Goal: Task Accomplishment & Management: Use online tool/utility

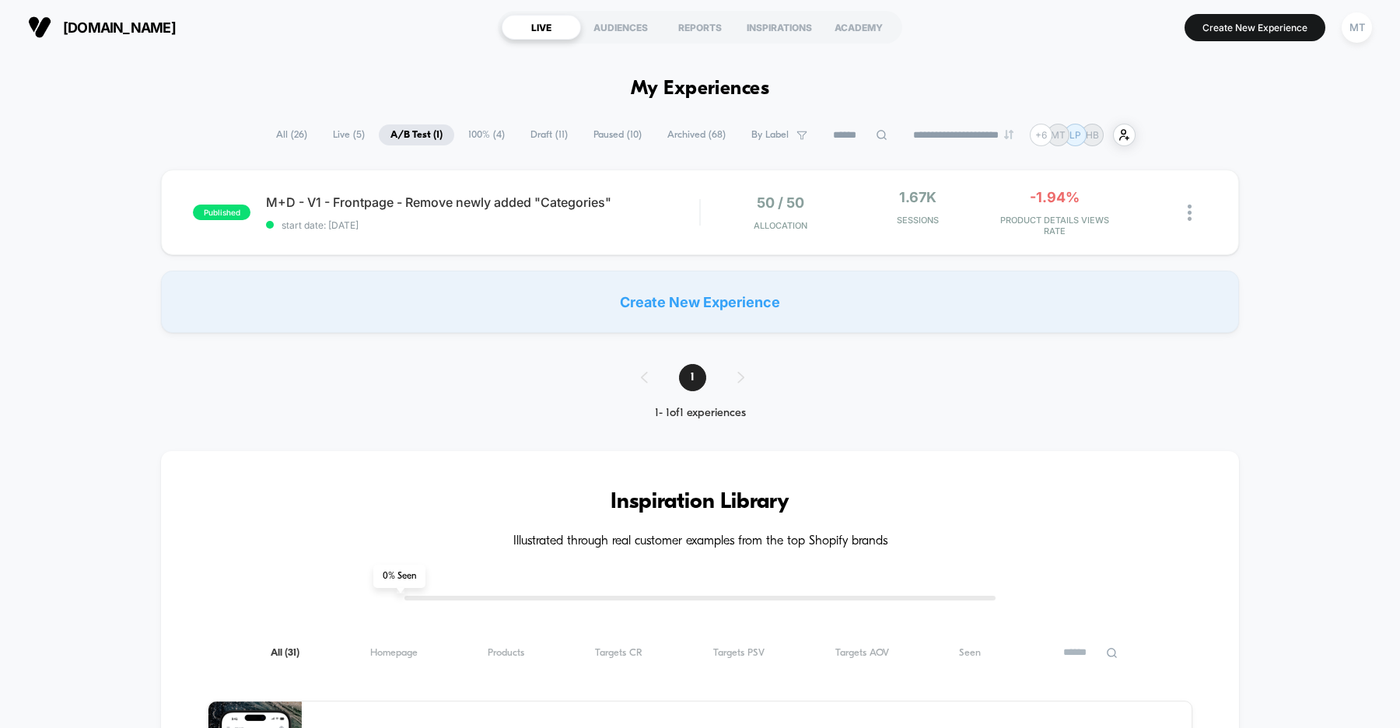
click at [122, 223] on div "published M+D - V1 - Frontpage - Remove newly added "Categories" start date: 8/…" at bounding box center [700, 251] width 1400 height 163
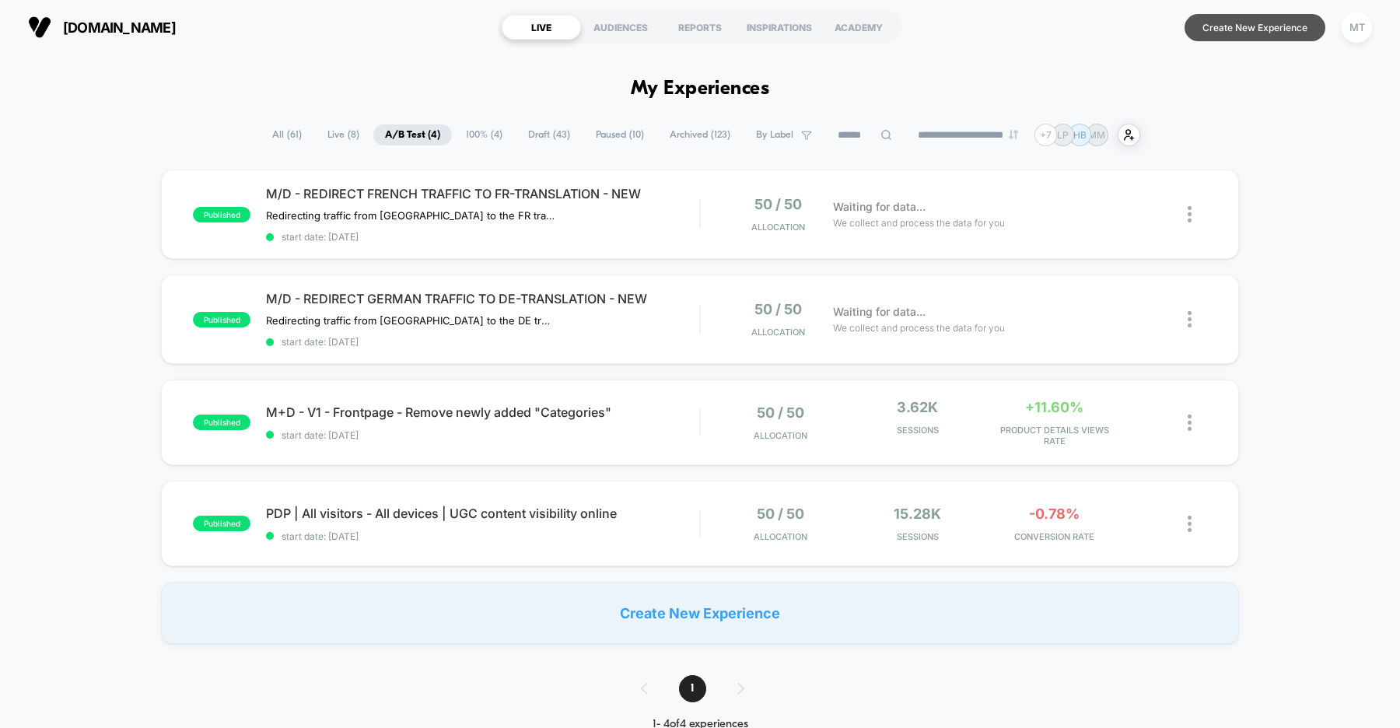
click at [1247, 30] on button "Create New Experience" at bounding box center [1254, 27] width 141 height 27
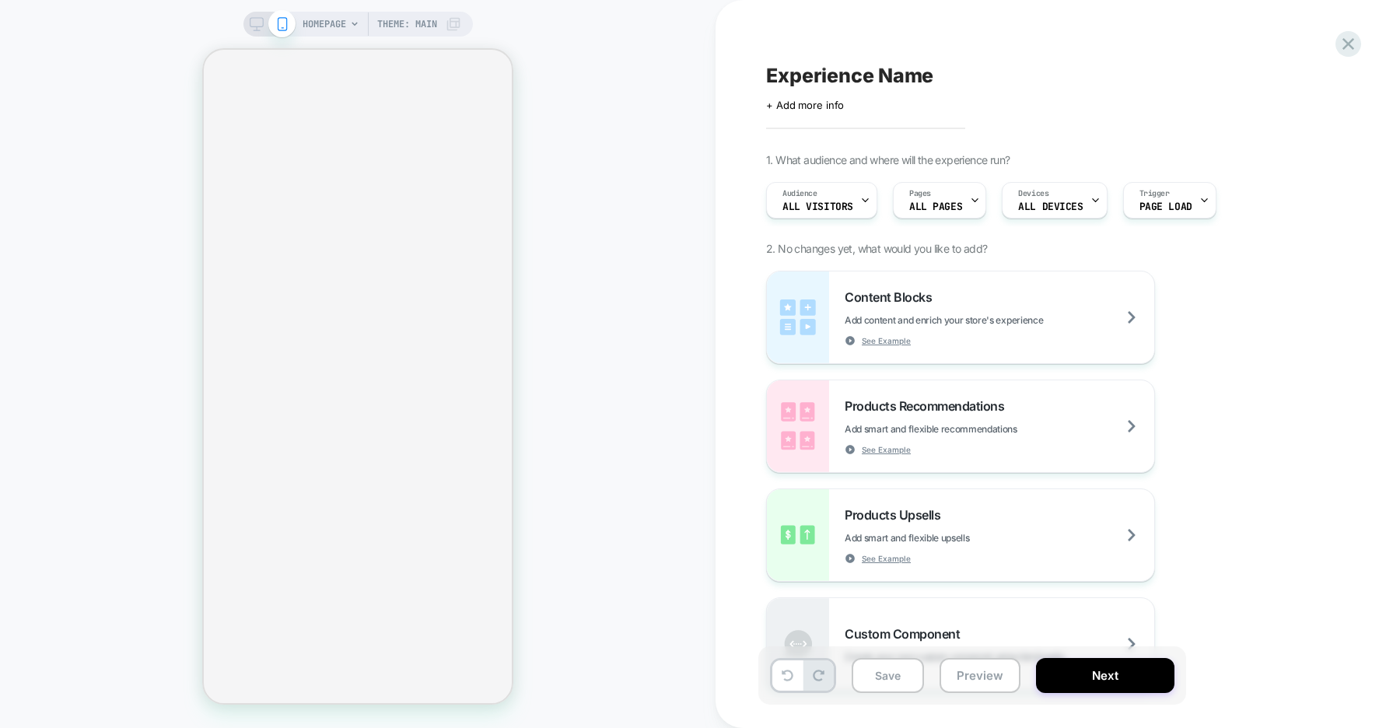
click at [337, 23] on span "HOMEPAGE" at bounding box center [325, 24] width 44 height 25
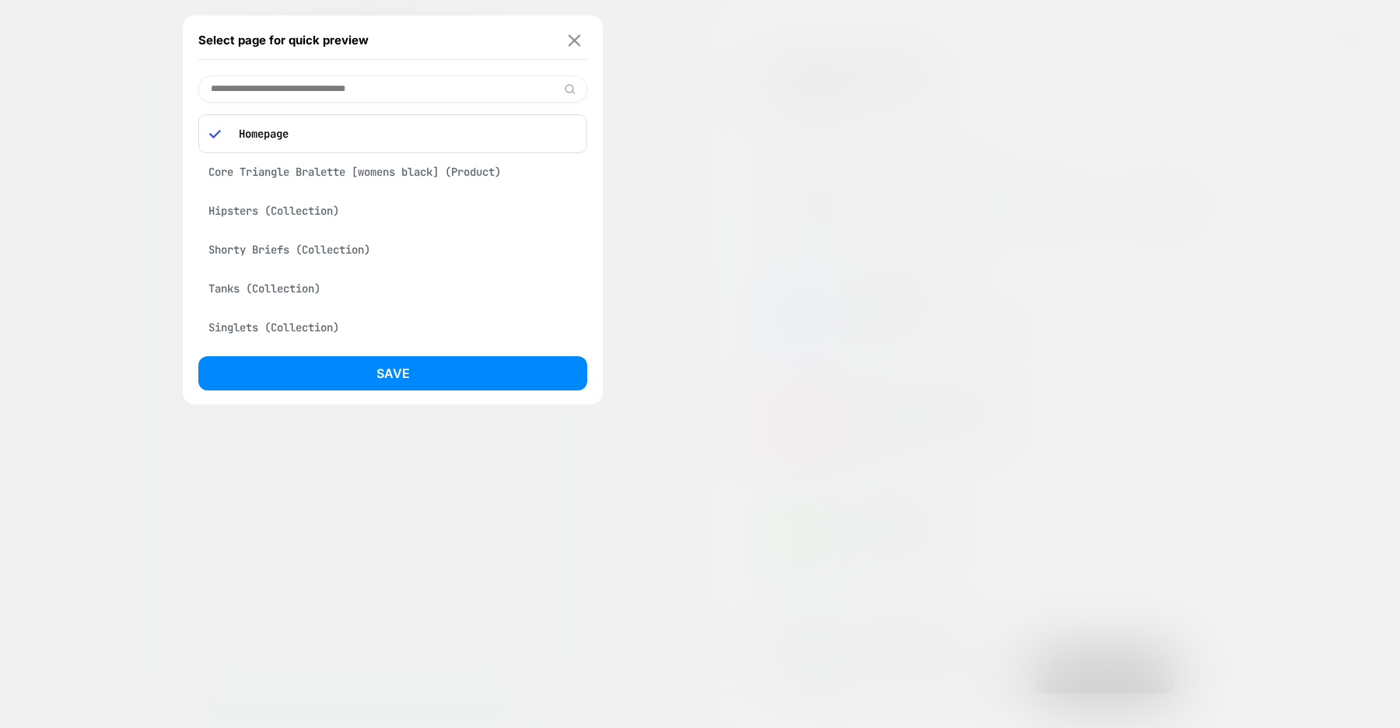
click at [577, 41] on img at bounding box center [575, 40] width 12 height 12
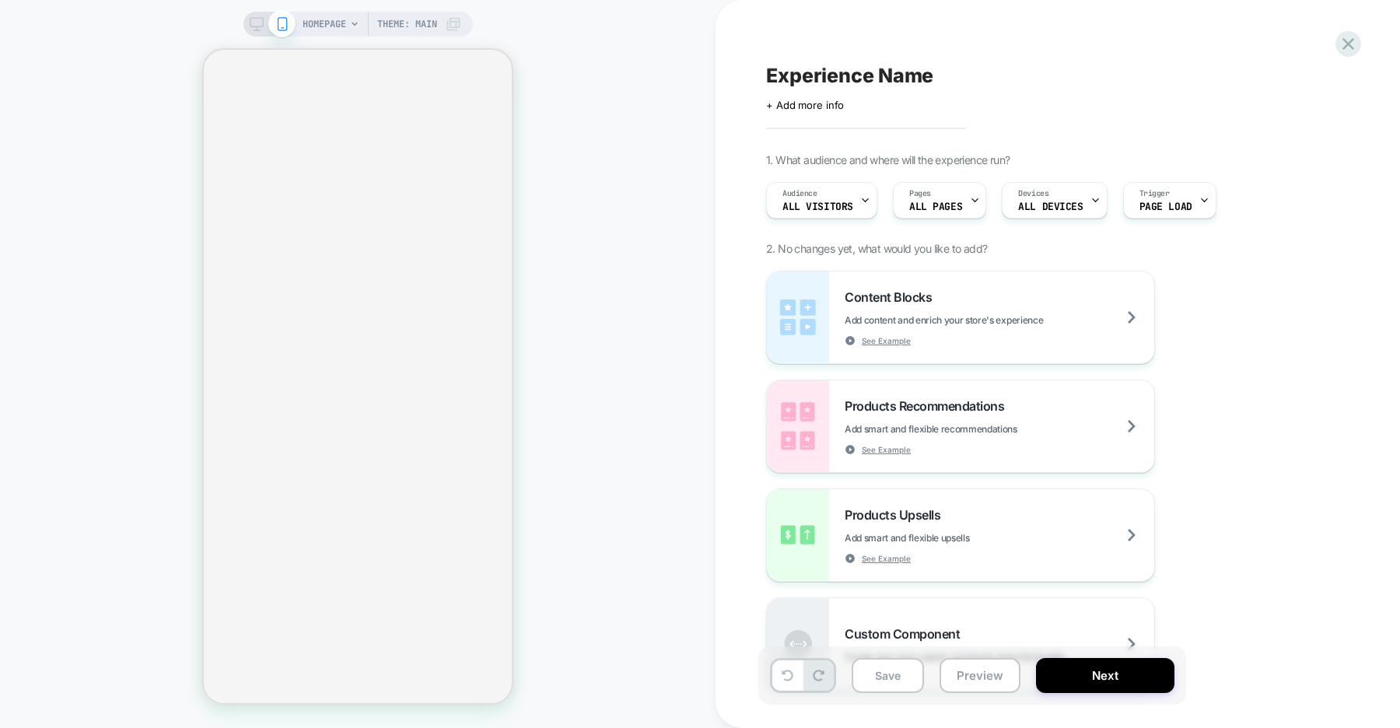
click at [257, 26] on rect at bounding box center [256, 22] width 13 height 9
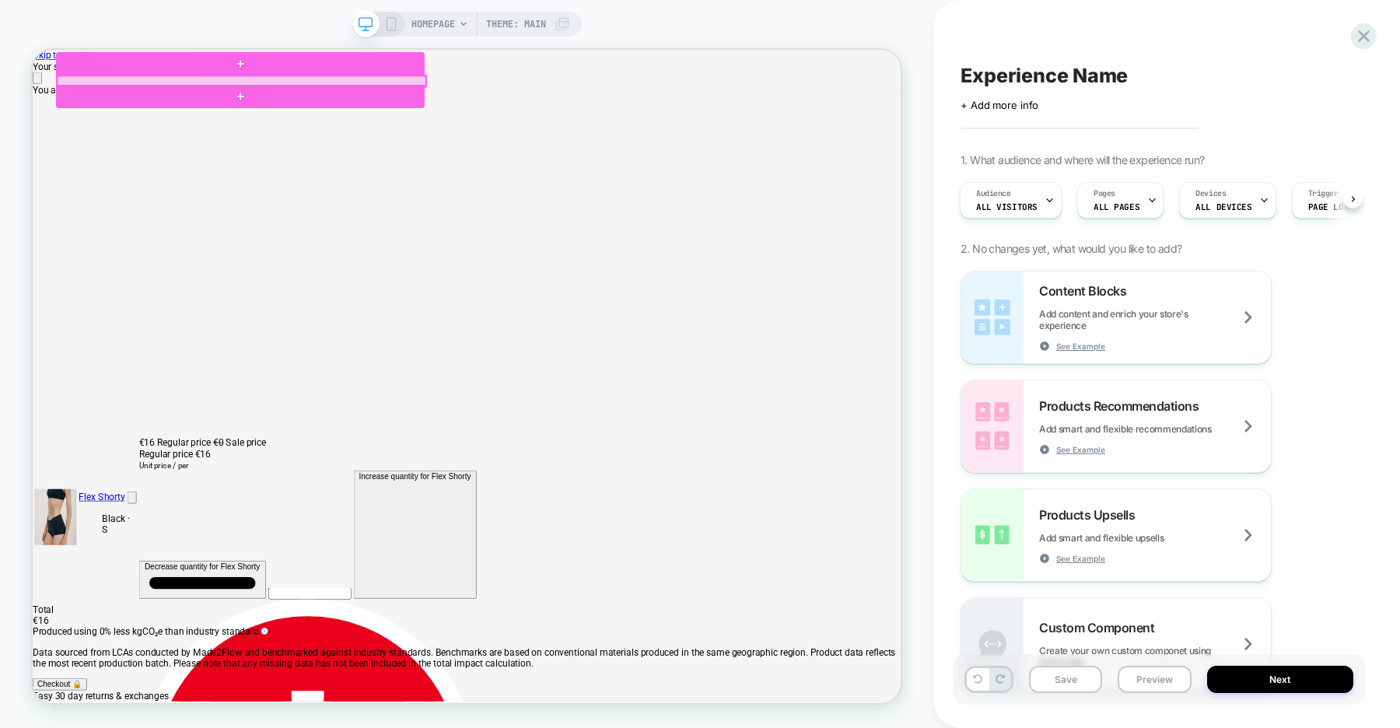
click at [89, 93] on div at bounding box center [311, 92] width 492 height 14
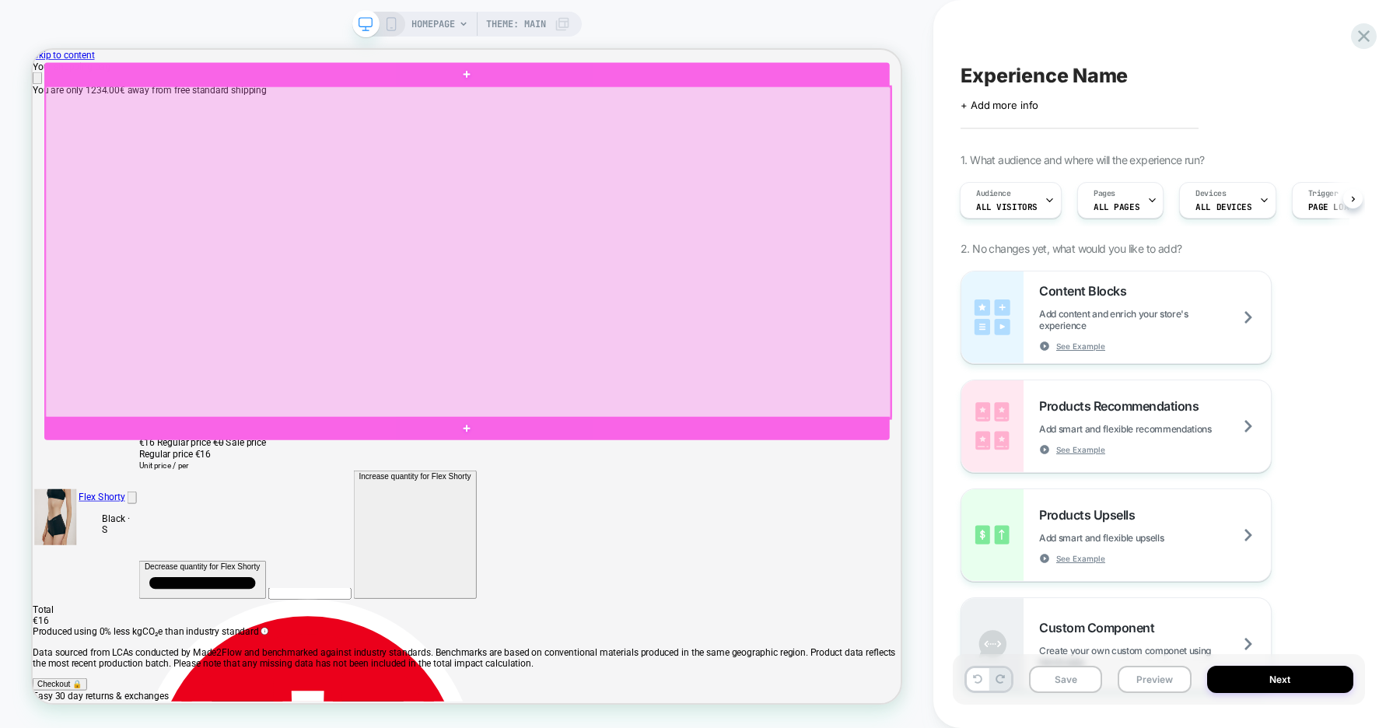
click at [765, 537] on div at bounding box center [613, 320] width 1127 height 443
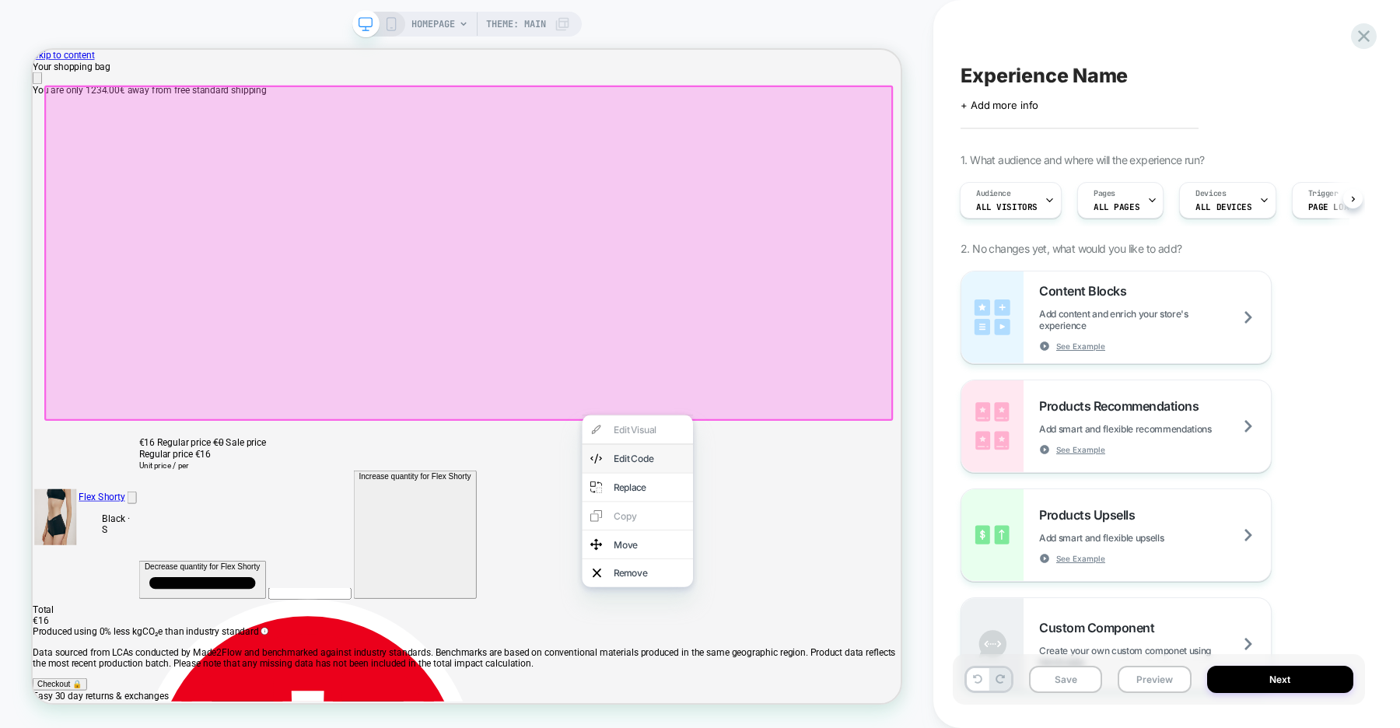
click at [824, 589] on div "Edit Code" at bounding box center [854, 595] width 95 height 16
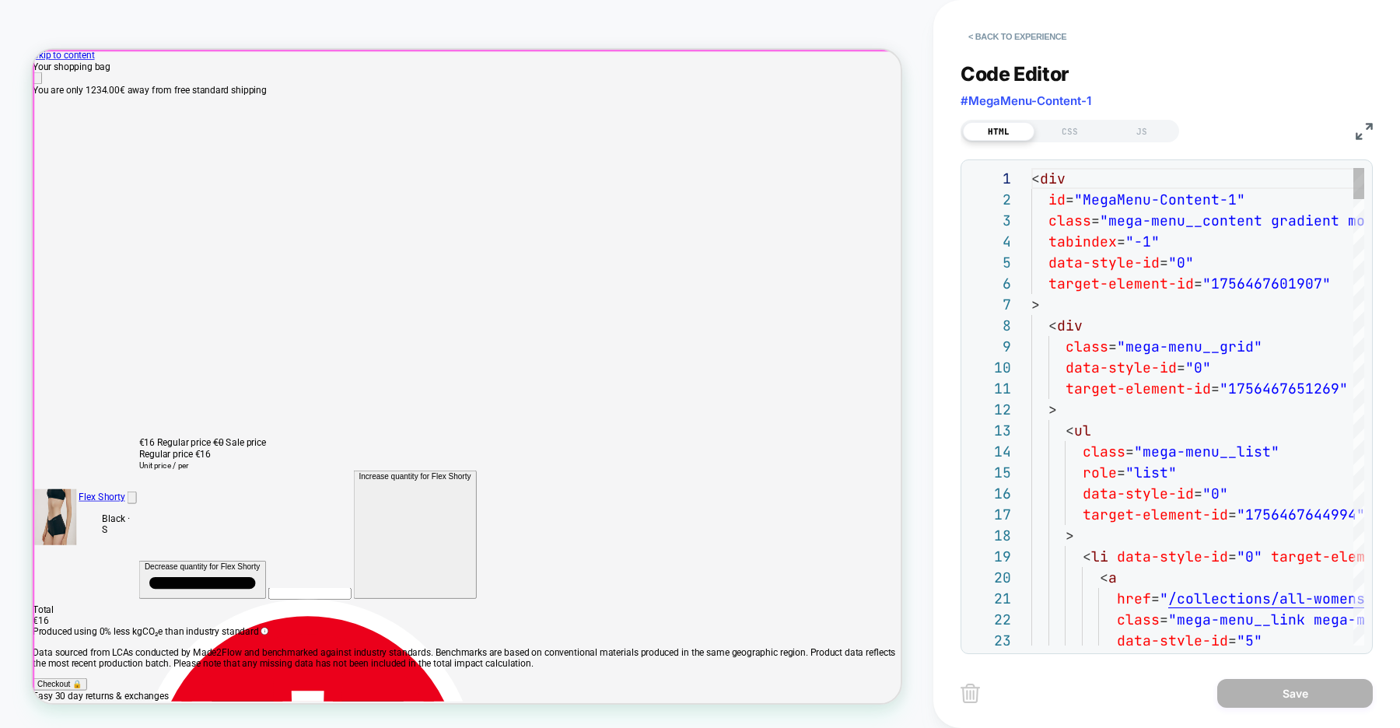
scroll to position [210, 0]
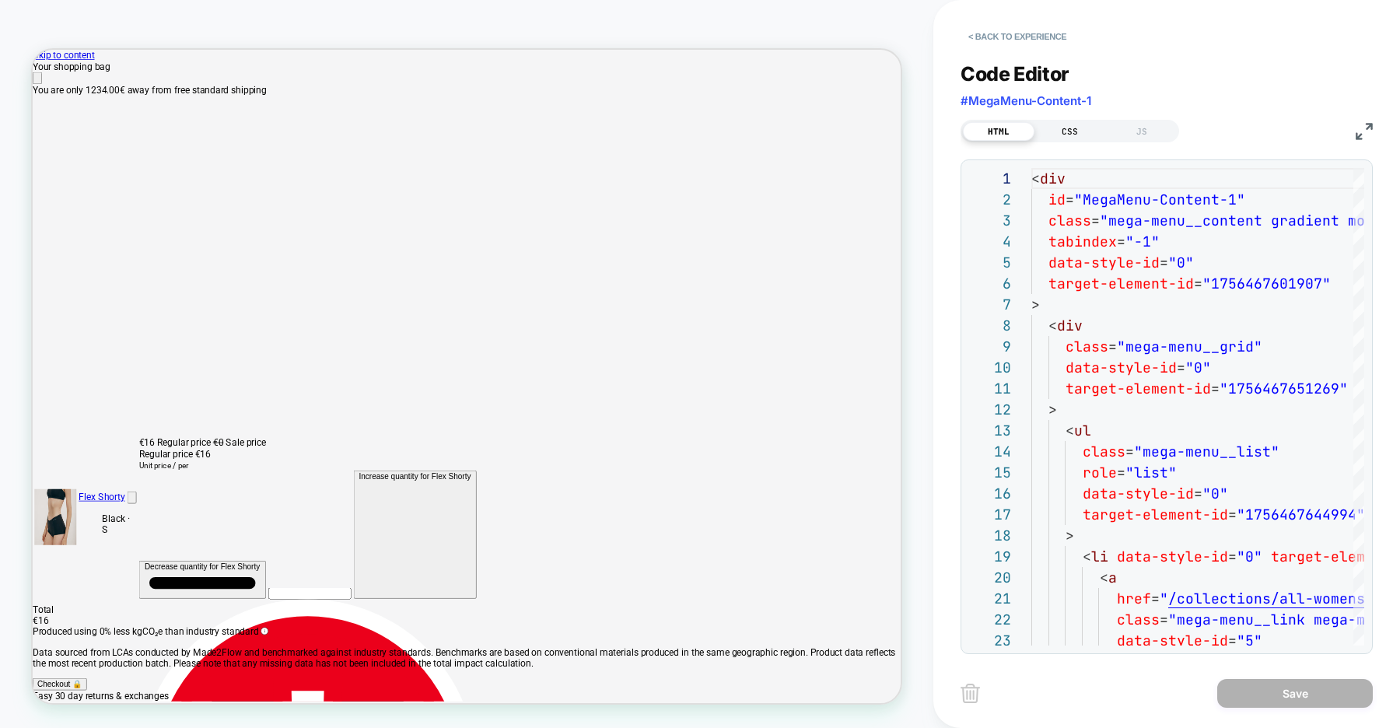
click at [1059, 126] on div "CSS" at bounding box center [1070, 131] width 72 height 19
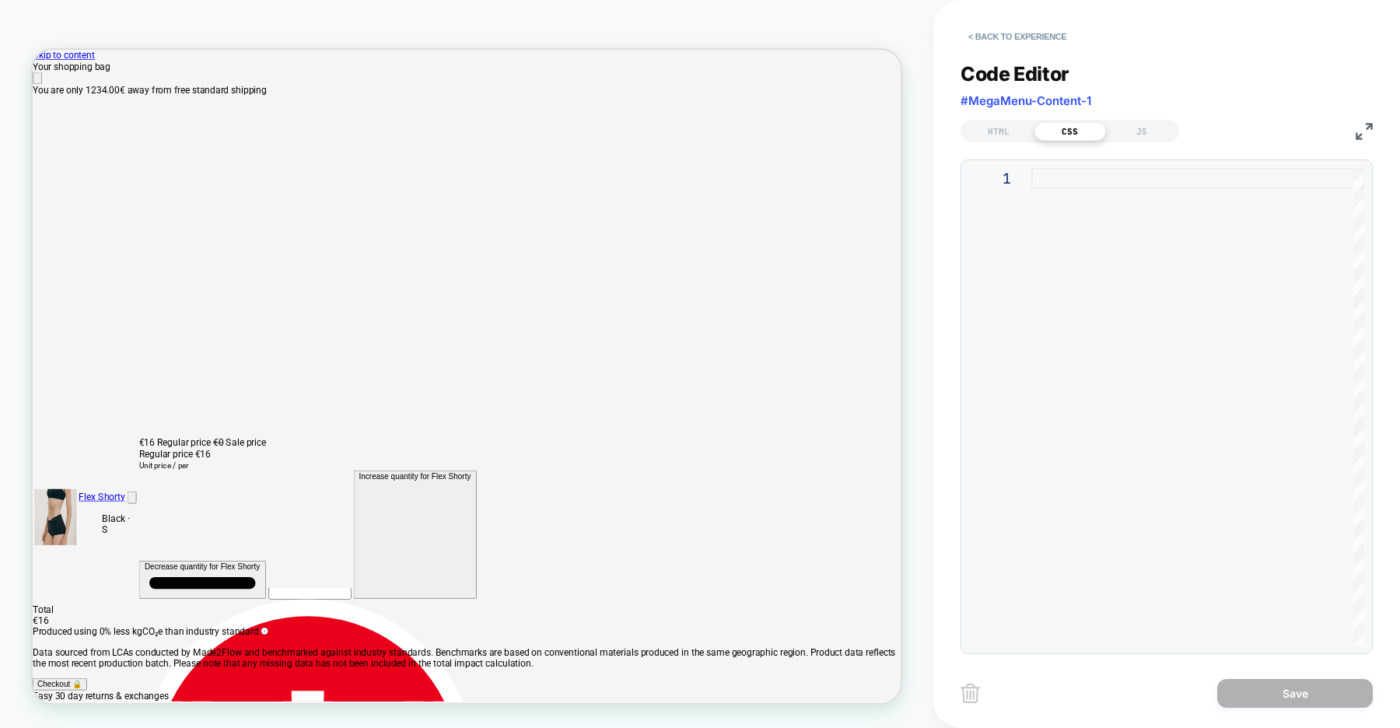
click at [1074, 189] on div at bounding box center [1197, 407] width 333 height 478
click at [1059, 175] on div at bounding box center [1197, 407] width 333 height 478
click at [1035, 37] on button "< Back to experience" at bounding box center [1017, 36] width 114 height 25
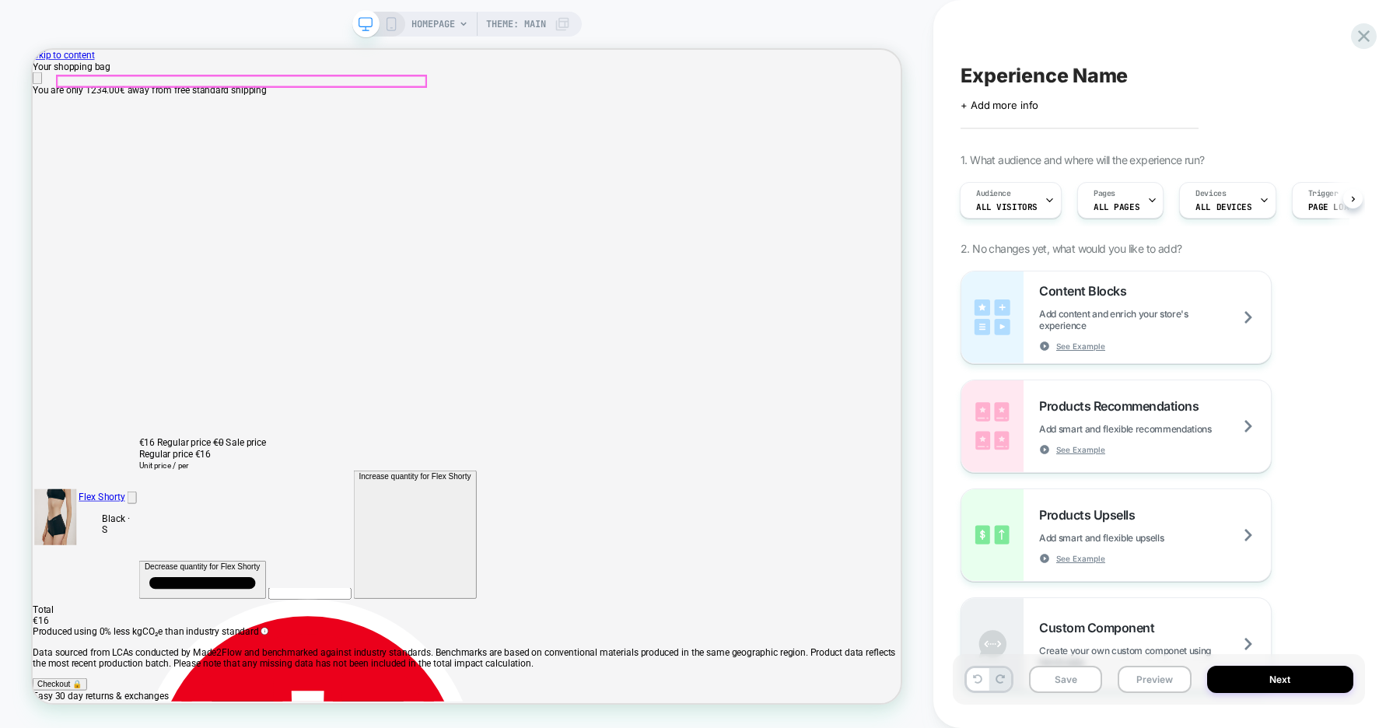
scroll to position [0, 1157]
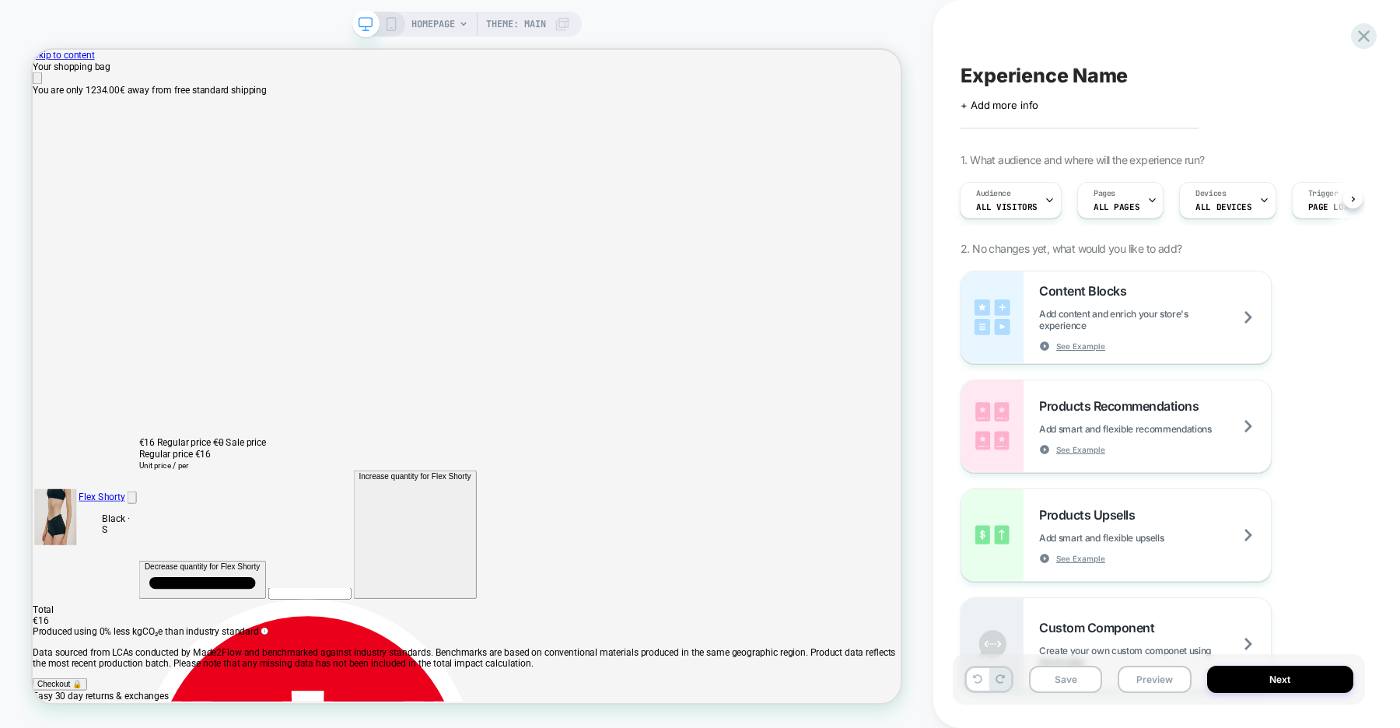
scroll to position [0, 1465]
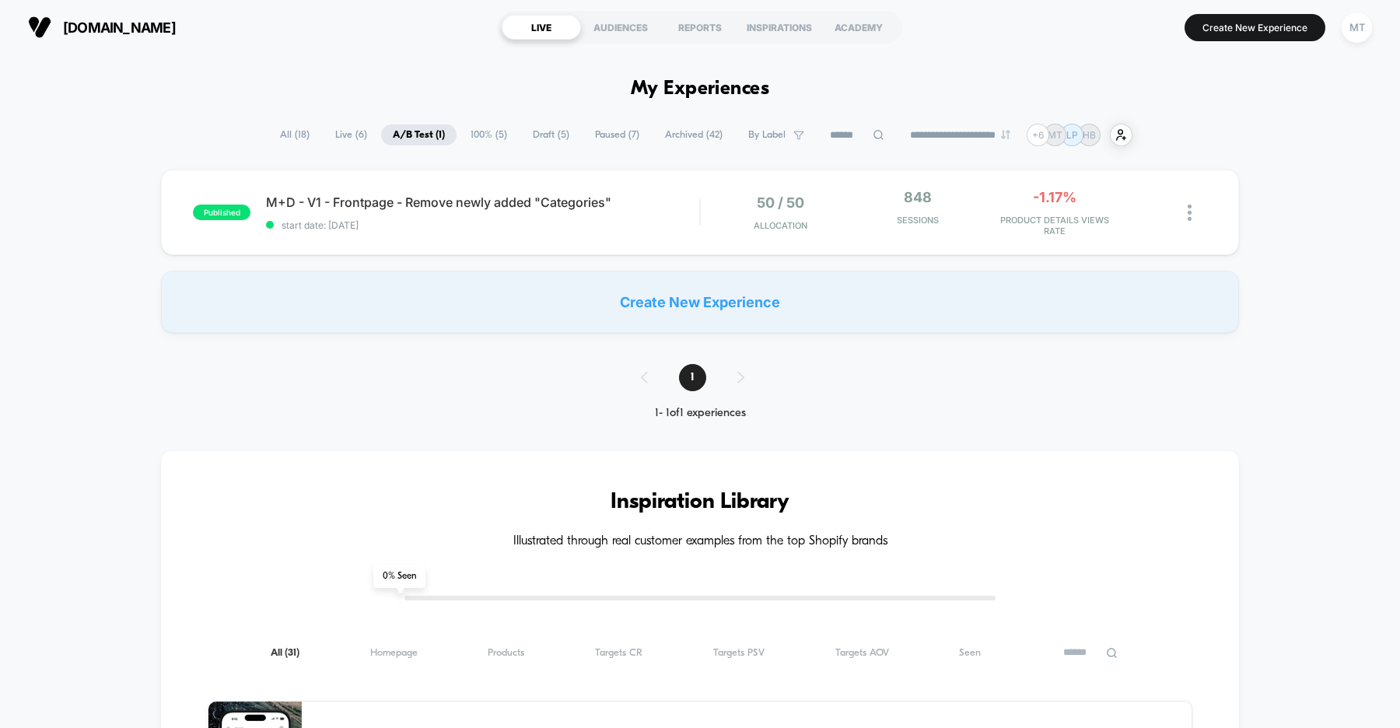
click at [1314, 172] on div "published M+D - V1 - Frontpage - Remove newly added "Categories" start date: [D…" at bounding box center [700, 251] width 1400 height 163
